Goal: Information Seeking & Learning: Learn about a topic

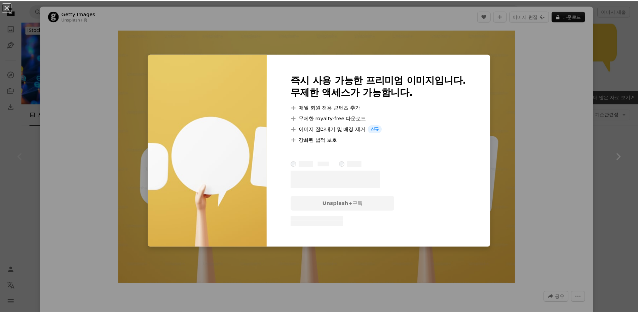
scroll to position [101, 0]
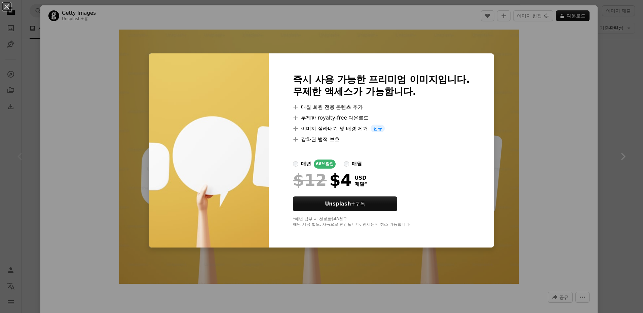
click at [209, 160] on img at bounding box center [209, 150] width 120 height 195
click at [485, 54] on div "즉시 사용 가능한 프리미엄 이미지입니다. 무제한 액세스가 가능합니다. A plus sign 매월 회원 전용 콘텐츠 추가 A plus sign …" at bounding box center [381, 150] width 225 height 195
click at [483, 61] on div "즉시 사용 가능한 프리미엄 이미지입니다. 무제한 액세스가 가능합니다. A plus sign 매월 회원 전용 콘텐츠 추가 A plus sign …" at bounding box center [381, 150] width 225 height 195
click at [504, 146] on div "An X shape 즉시 사용 가능한 프리미엄 이미지입니다. 무제한 액세스가 가능합니다. A plus sign 매월 회원 전용 콘텐츠 추가 A…" at bounding box center [321, 156] width 643 height 313
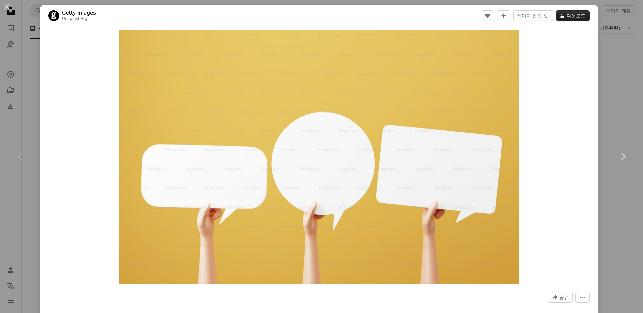
click at [564, 19] on button "A lock 다운로드" at bounding box center [573, 15] width 34 height 11
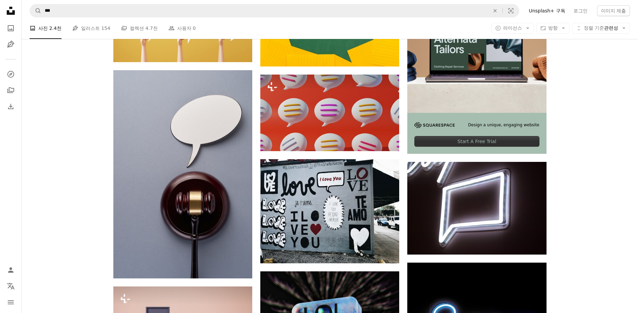
scroll to position [134, 0]
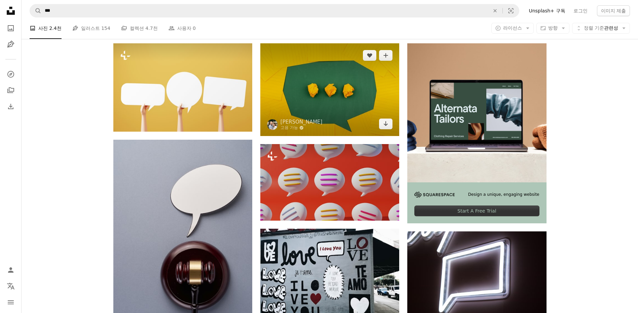
click at [315, 118] on img at bounding box center [329, 89] width 139 height 92
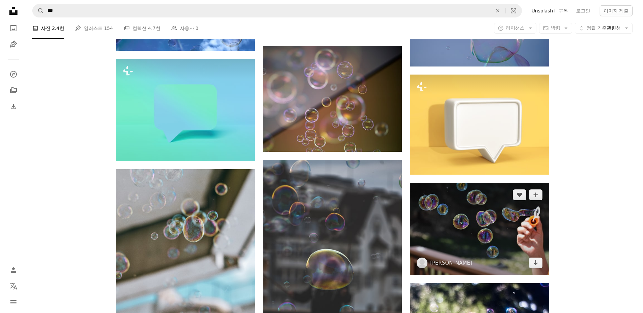
scroll to position [1445, 0]
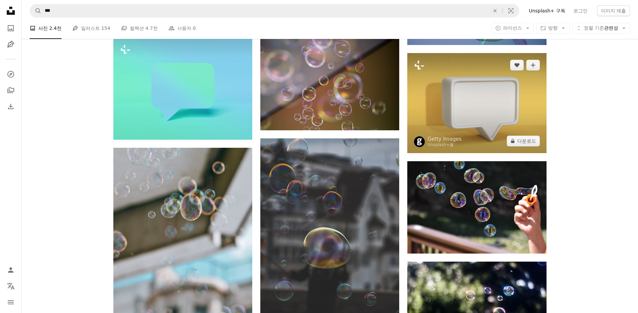
click at [466, 128] on img at bounding box center [476, 103] width 139 height 100
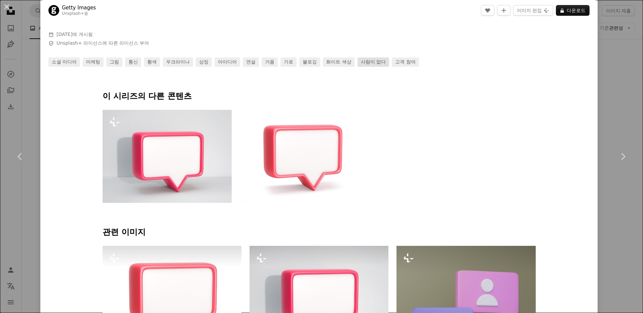
scroll to position [303, 0]
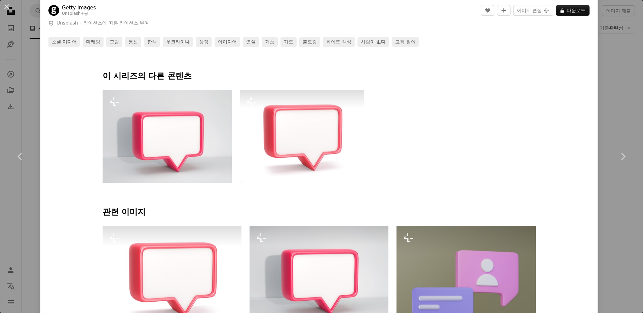
click at [276, 146] on img at bounding box center [302, 136] width 124 height 93
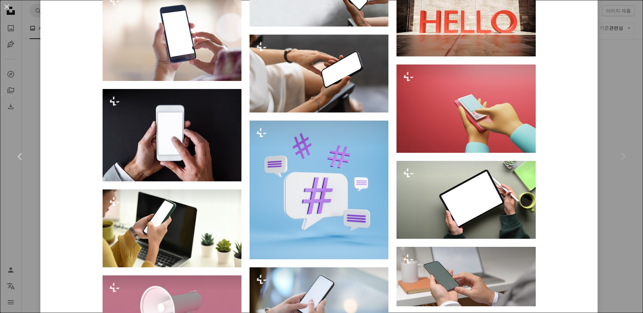
scroll to position [2151, 0]
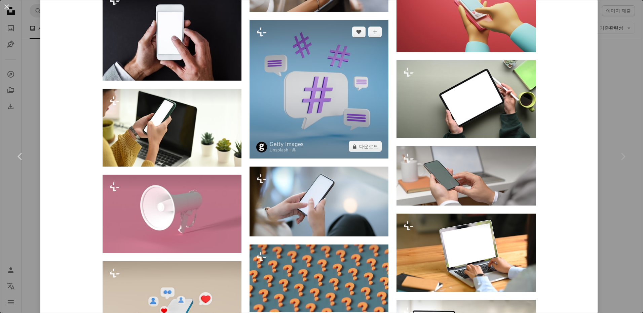
click at [286, 110] on img at bounding box center [318, 89] width 139 height 139
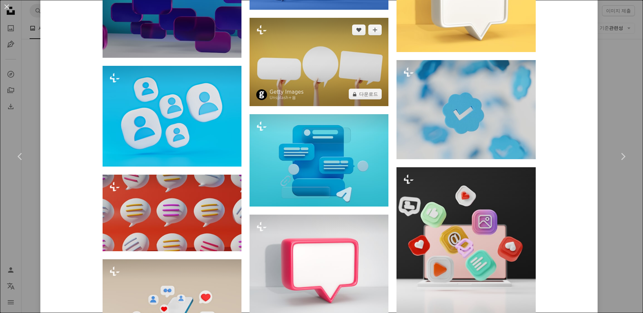
scroll to position [538, 0]
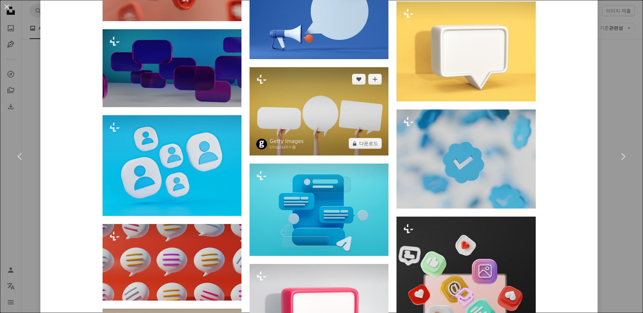
click at [345, 105] on img at bounding box center [318, 111] width 139 height 88
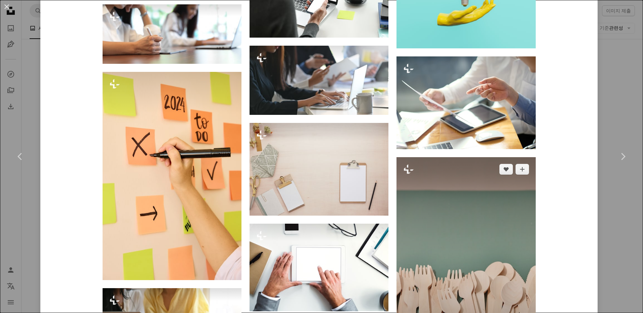
scroll to position [2386, 0]
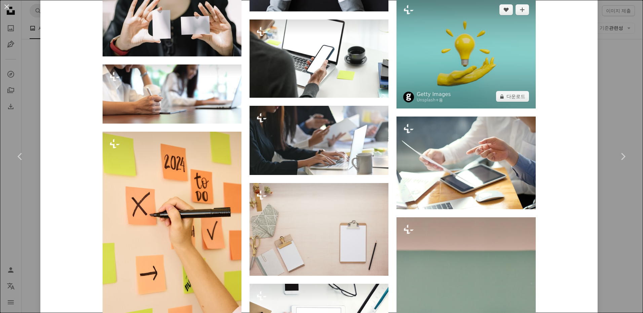
click at [465, 60] on img at bounding box center [465, 53] width 139 height 111
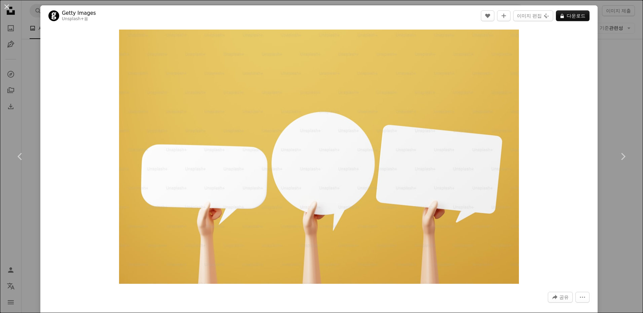
click at [586, 84] on div "Zoom in" at bounding box center [318, 156] width 557 height 261
click at [603, 110] on div "An X shape Chevron left Chevron right Getty Images Unsplash+ 용 A heart A plus s…" at bounding box center [321, 156] width 643 height 313
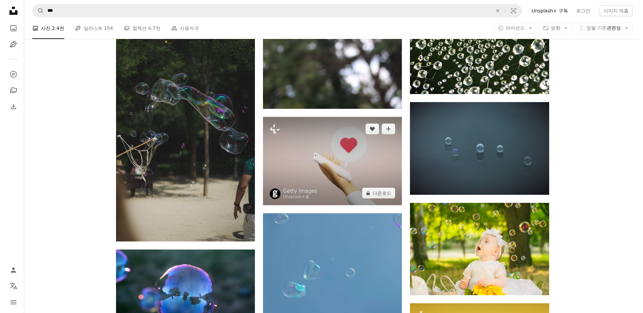
scroll to position [5479, 0]
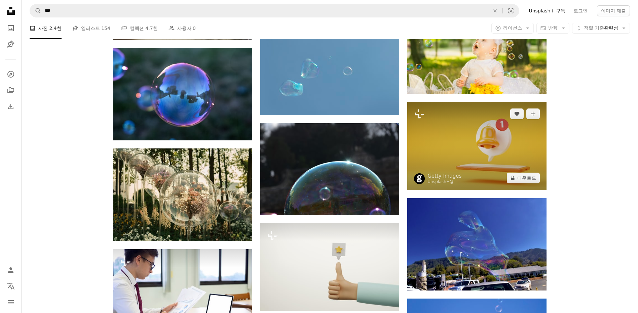
click at [529, 155] on img at bounding box center [476, 146] width 139 height 88
